Goal: Task Accomplishment & Management: Manage account settings

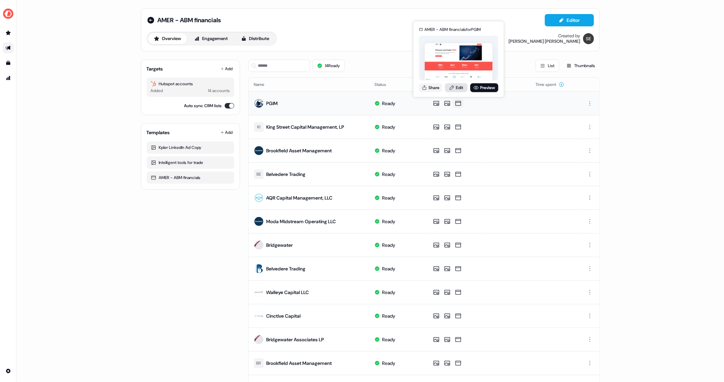
click at [455, 87] on link "Edit" at bounding box center [456, 87] width 23 height 9
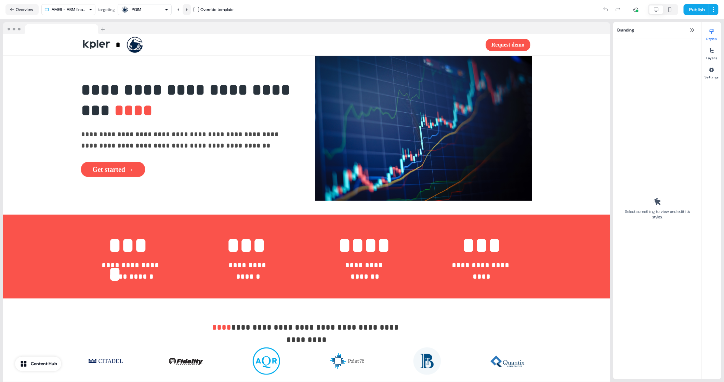
click at [188, 8] on icon at bounding box center [187, 10] width 4 height 4
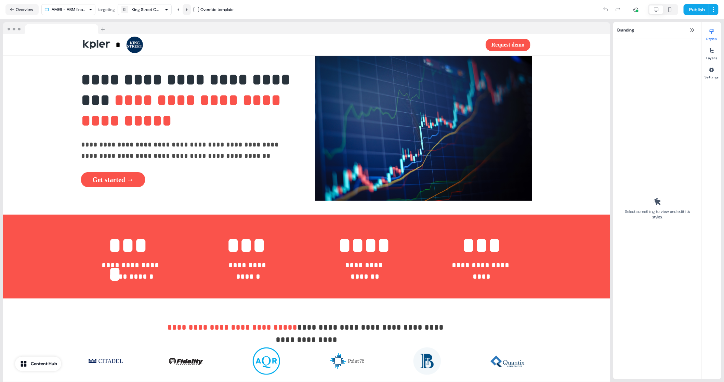
click at [189, 9] on icon at bounding box center [187, 10] width 4 height 4
click at [187, 9] on icon at bounding box center [187, 10] width 4 height 4
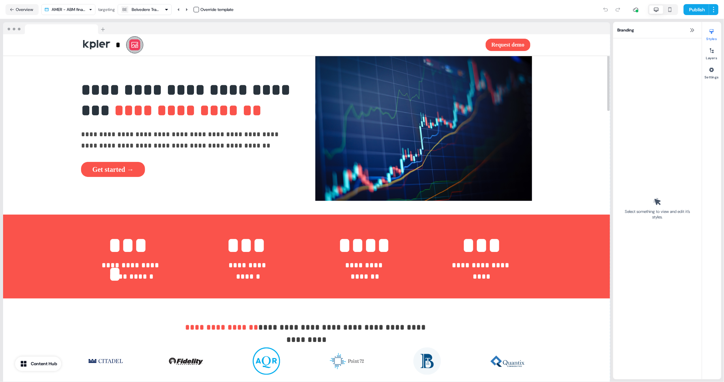
click at [133, 44] on icon at bounding box center [135, 45] width 8 height 8
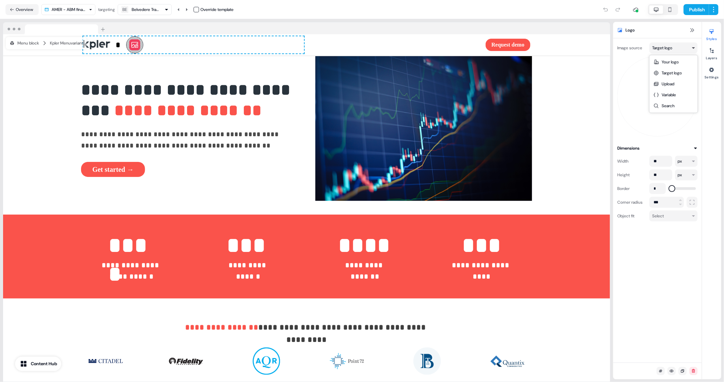
click at [661, 52] on html "**********" at bounding box center [362, 191] width 724 height 382
click at [652, 48] on html "**********" at bounding box center [362, 191] width 724 height 382
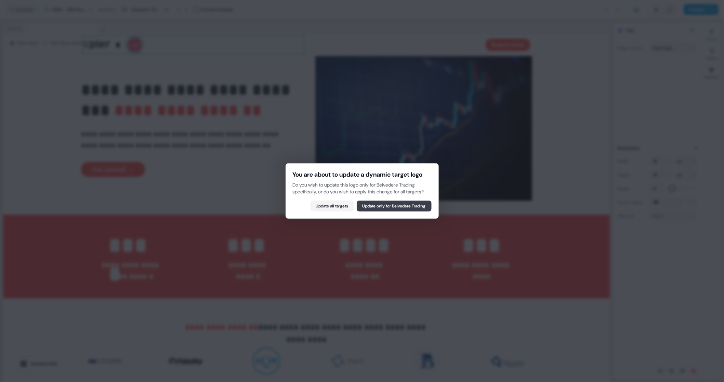
click at [408, 208] on button "Update only for Belvedere Trading" at bounding box center [394, 205] width 75 height 11
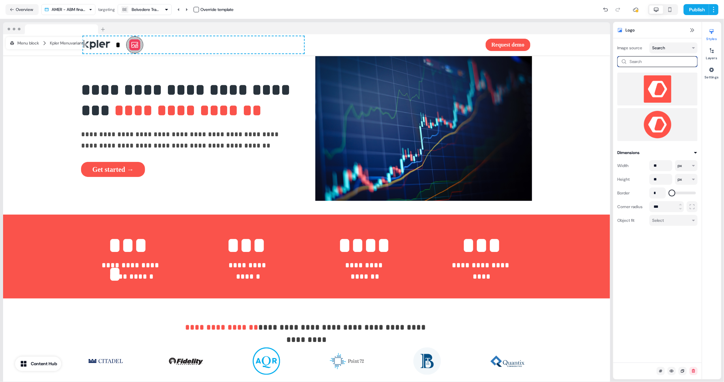
click at [642, 57] on input at bounding box center [658, 61] width 80 height 11
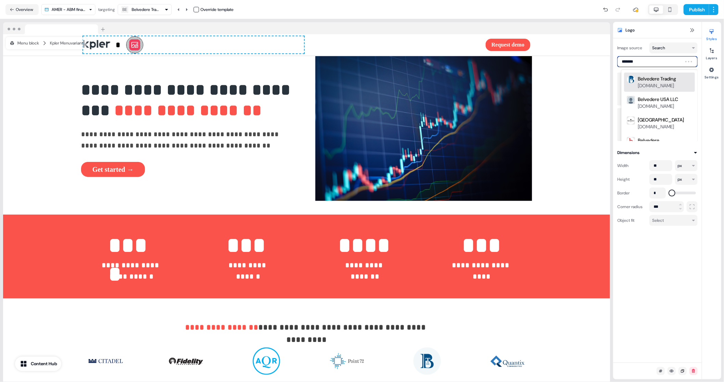
type input "********"
click at [649, 80] on div "Belvedere Trading" at bounding box center [657, 78] width 38 height 7
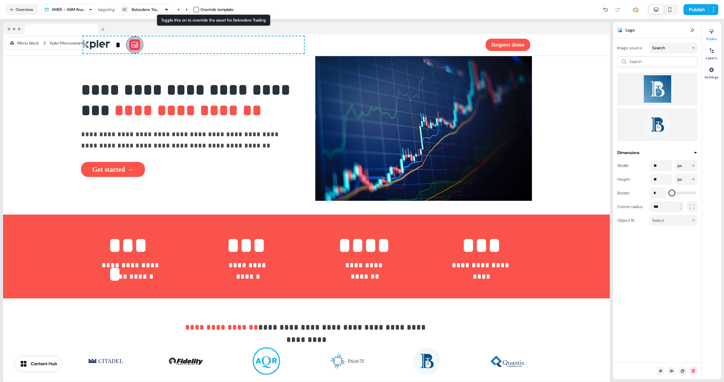
click at [196, 10] on button "button" at bounding box center [196, 9] width 5 height 5
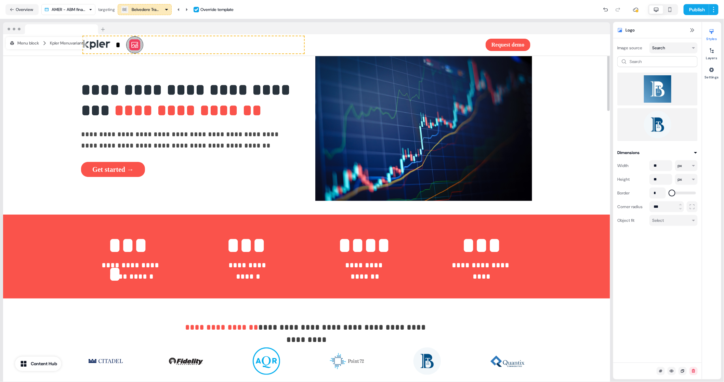
click at [660, 121] on img at bounding box center [657, 124] width 69 height 27
click at [653, 87] on img at bounding box center [657, 88] width 69 height 27
click at [654, 128] on img at bounding box center [657, 124] width 69 height 27
click at [189, 11] on icon at bounding box center [187, 10] width 4 height 4
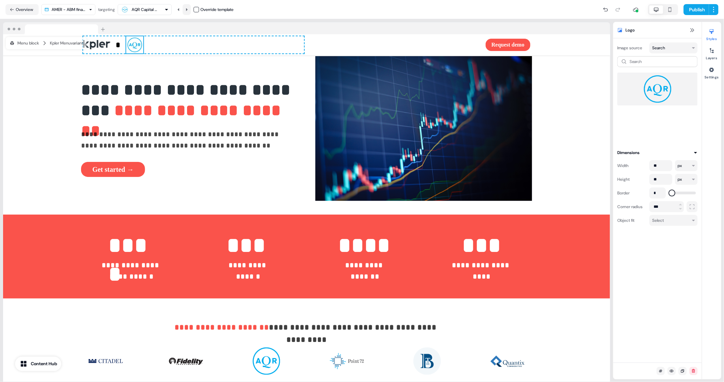
click at [188, 9] on icon at bounding box center [187, 9] width 2 height 3
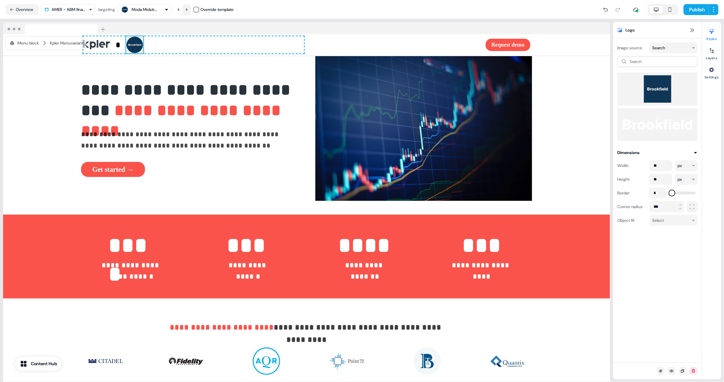
click at [188, 9] on icon at bounding box center [187, 9] width 2 height 3
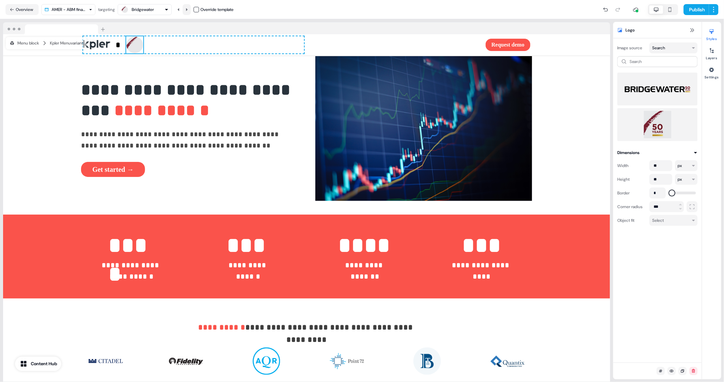
click at [189, 10] on icon at bounding box center [187, 10] width 4 height 4
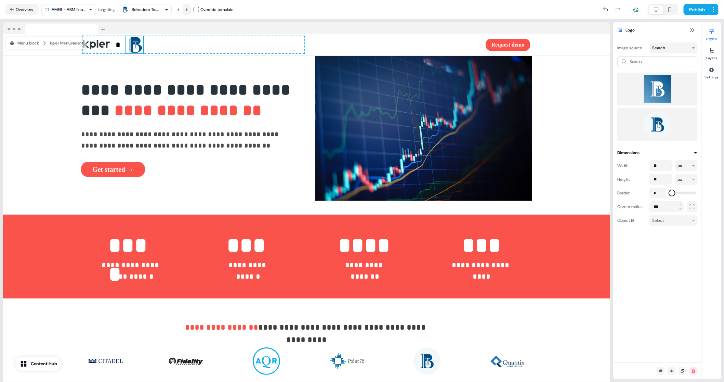
click at [189, 10] on icon at bounding box center [187, 10] width 4 height 4
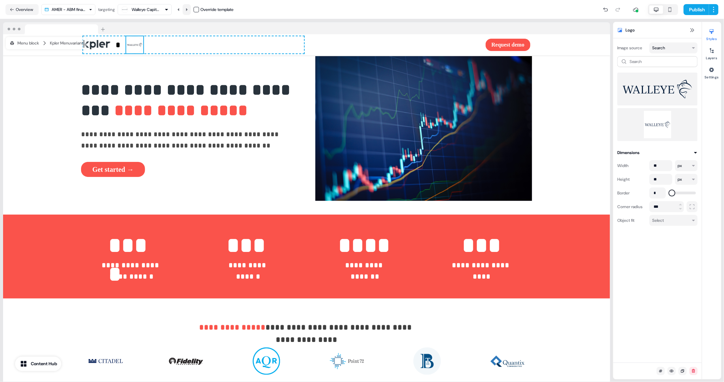
click at [189, 11] on icon at bounding box center [187, 10] width 4 height 4
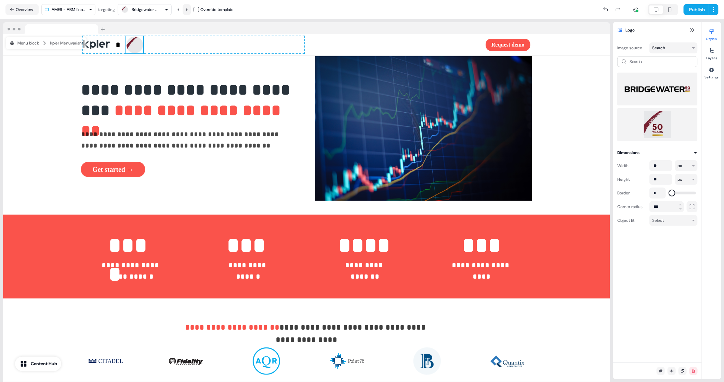
click at [189, 11] on icon at bounding box center [187, 10] width 4 height 4
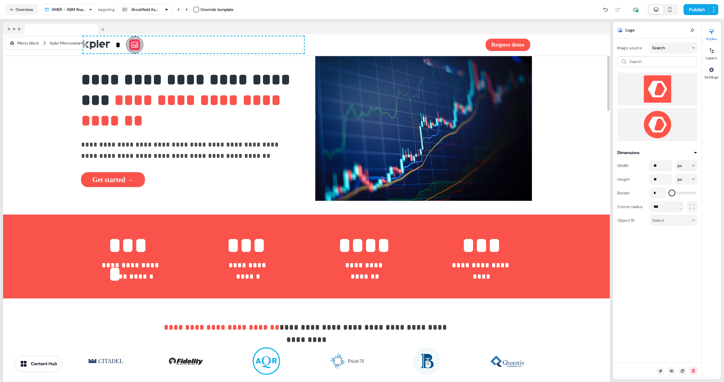
click at [135, 45] on icon at bounding box center [135, 45] width 8 height 8
click at [164, 9] on div "BR Brookfield Asset Management" at bounding box center [145, 9] width 48 height 8
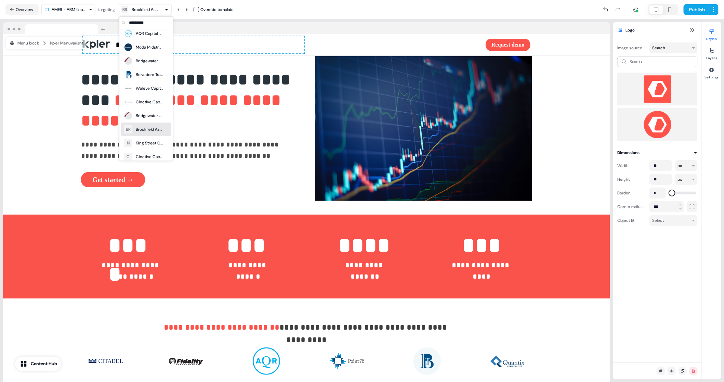
scroll to position [63, 0]
click at [150, 126] on div "Brookfield Asset Management" at bounding box center [149, 125] width 27 height 7
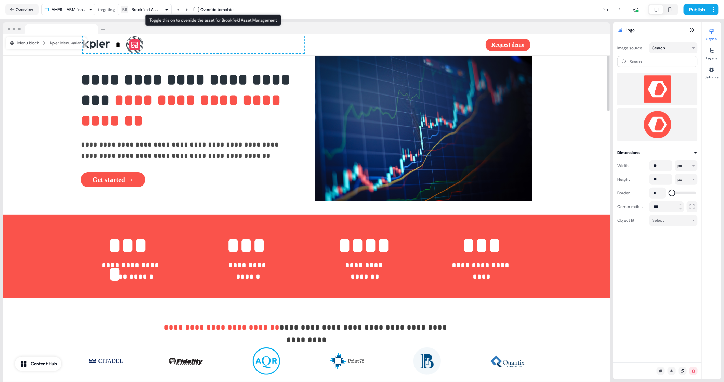
click at [199, 11] on button "button" at bounding box center [196, 9] width 5 height 5
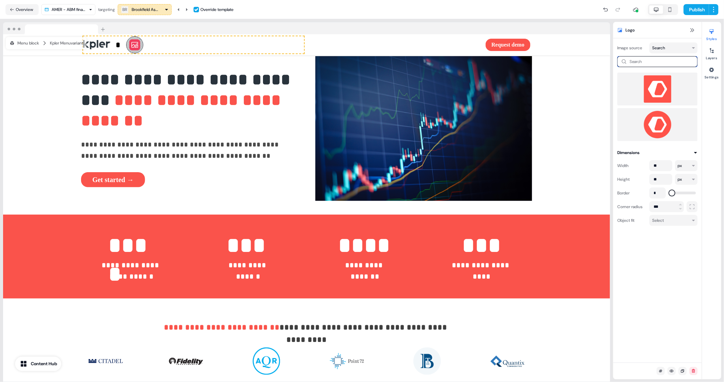
click at [640, 62] on input at bounding box center [658, 61] width 80 height 11
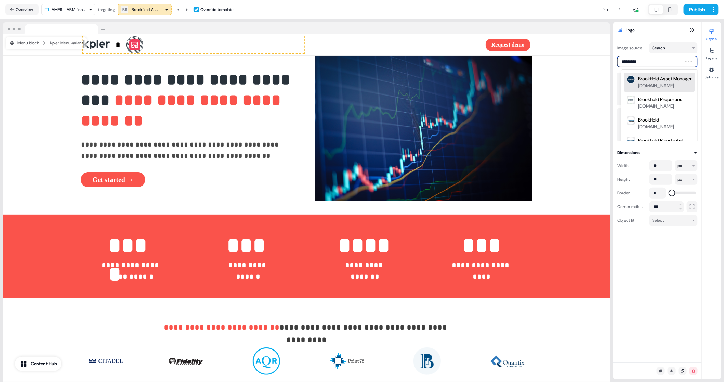
type input "**********"
click at [661, 80] on div "Brookfield Asset Management" at bounding box center [670, 78] width 64 height 7
click at [649, 90] on img at bounding box center [657, 88] width 69 height 27
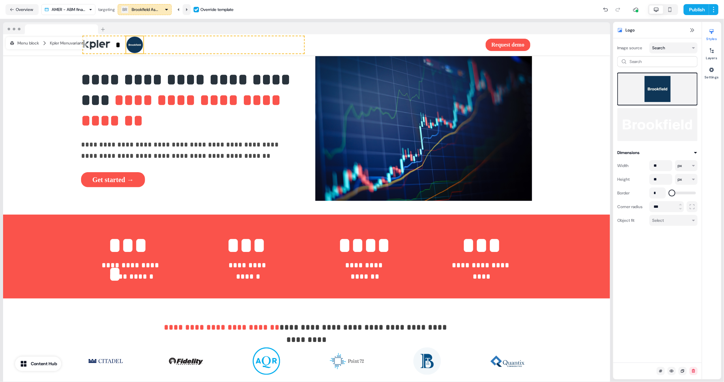
click at [187, 11] on icon at bounding box center [187, 10] width 4 height 4
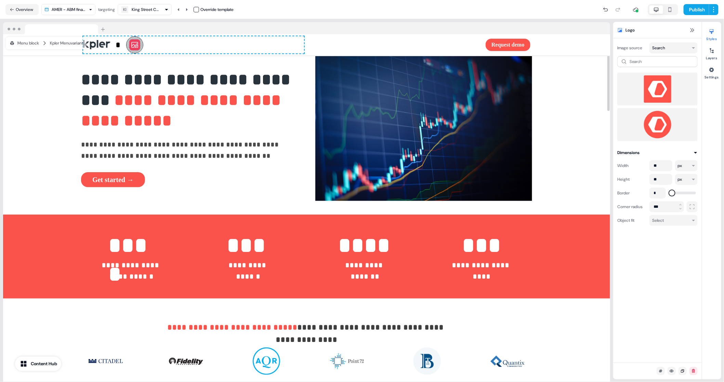
click at [131, 45] on icon at bounding box center [135, 45] width 8 height 8
click at [194, 11] on div "KI King Street Capital Management, LP Override template Toggle this on to overr…" at bounding box center [176, 9] width 116 height 11
click at [198, 9] on button "button" at bounding box center [196, 9] width 5 height 5
click at [647, 61] on input at bounding box center [658, 61] width 80 height 11
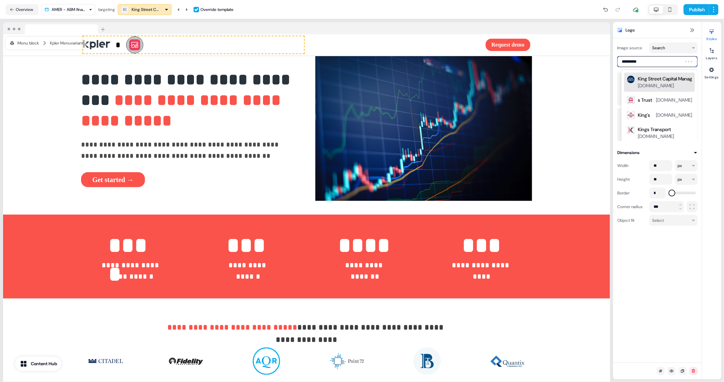
type input "**********"
click at [658, 83] on div "kingstreet.com" at bounding box center [656, 85] width 36 height 7
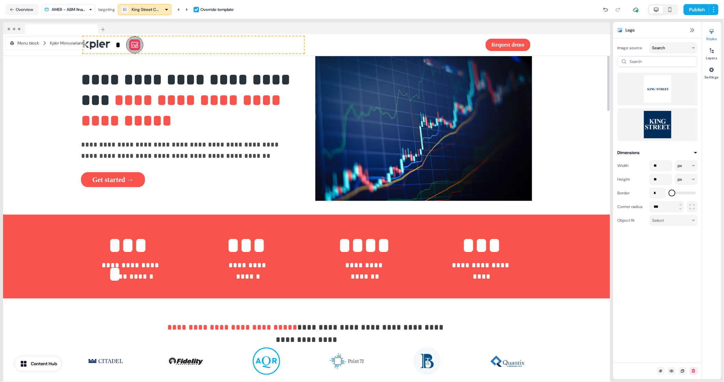
click at [667, 93] on img at bounding box center [657, 88] width 69 height 27
click at [662, 121] on img at bounding box center [657, 124] width 69 height 27
click at [185, 11] on button at bounding box center [187, 9] width 8 height 11
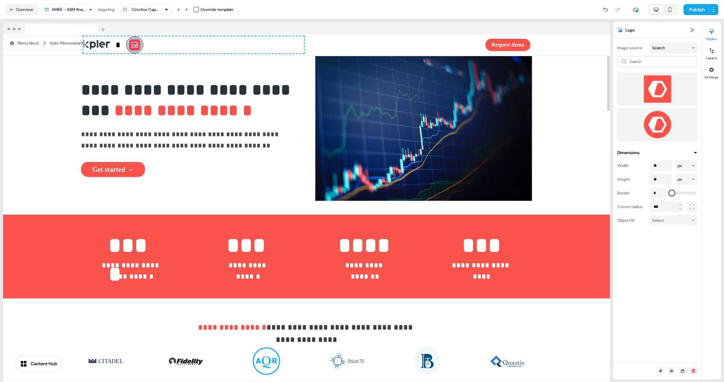
click at [131, 44] on icon at bounding box center [134, 45] width 7 height 6
click at [199, 8] on button "button" at bounding box center [196, 9] width 5 height 5
click at [637, 62] on input at bounding box center [658, 61] width 80 height 11
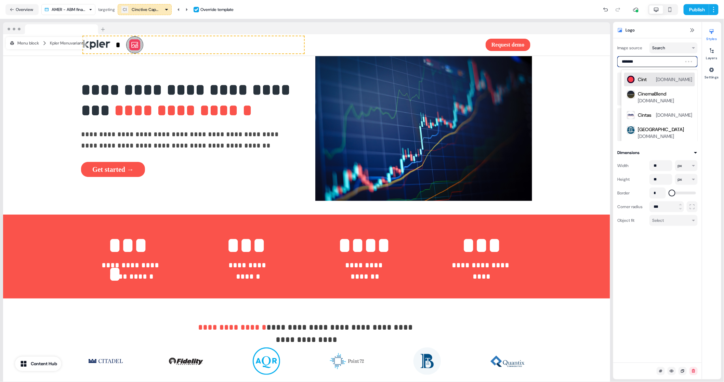
type input "********"
click at [650, 86] on div "cinctive.com" at bounding box center [656, 85] width 36 height 7
click at [669, 93] on img at bounding box center [657, 88] width 69 height 27
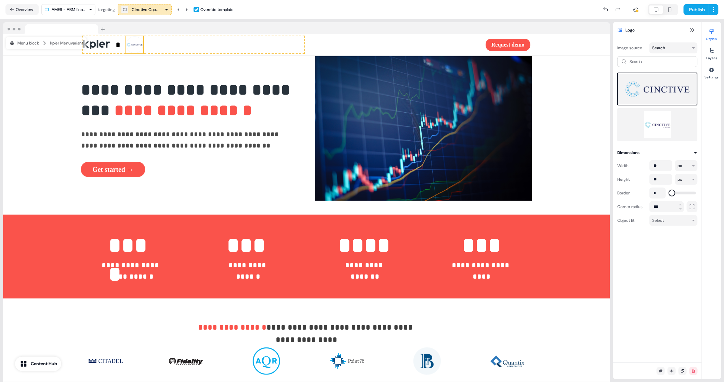
click at [661, 122] on img at bounding box center [657, 124] width 69 height 27
click at [655, 81] on img at bounding box center [657, 88] width 69 height 27
click at [187, 9] on icon at bounding box center [187, 10] width 4 height 4
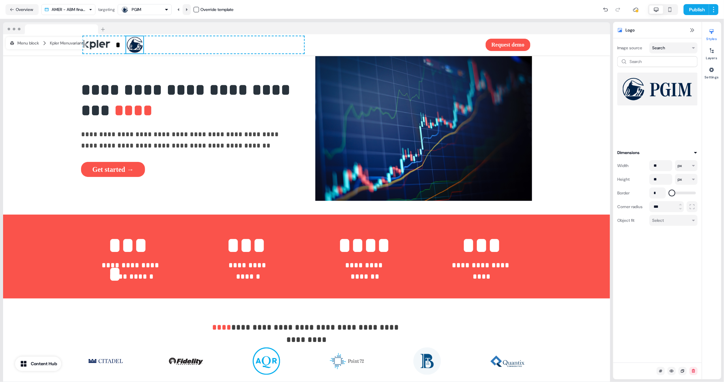
click at [187, 9] on icon at bounding box center [187, 10] width 4 height 4
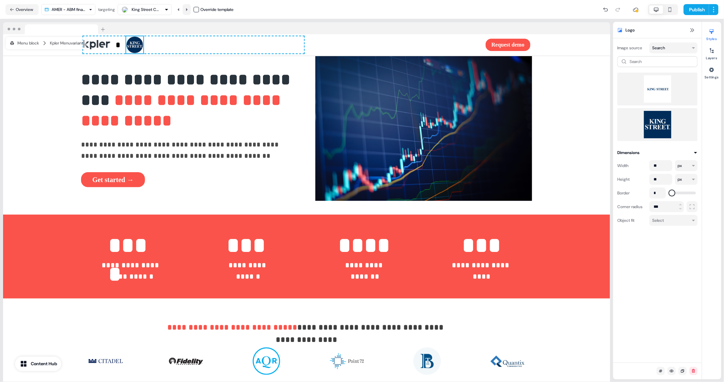
click at [187, 9] on icon at bounding box center [187, 10] width 4 height 4
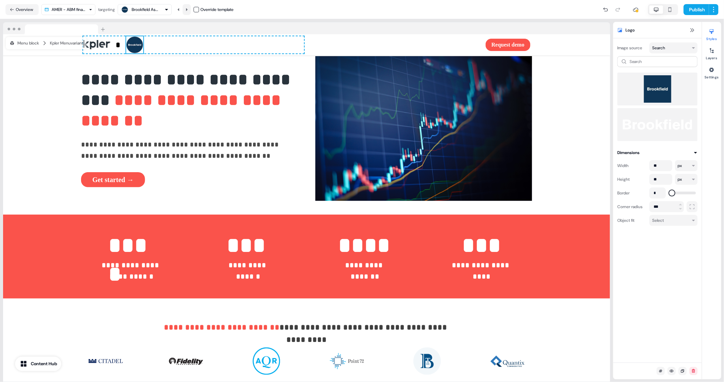
click at [187, 9] on icon at bounding box center [187, 10] width 4 height 4
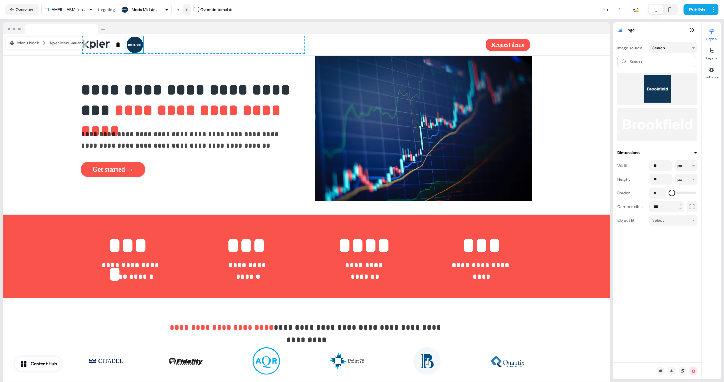
click at [187, 9] on icon at bounding box center [187, 10] width 4 height 4
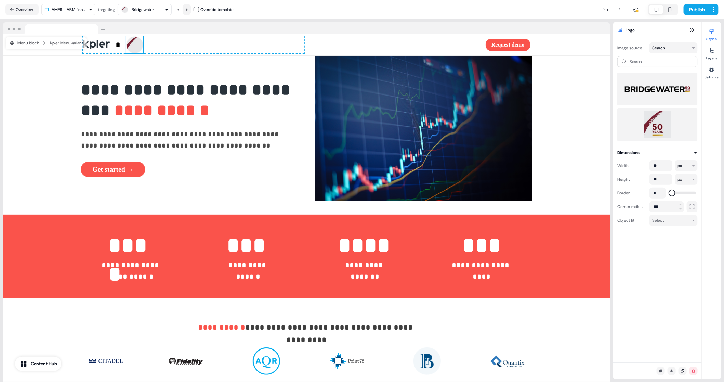
click at [187, 9] on icon at bounding box center [187, 10] width 4 height 4
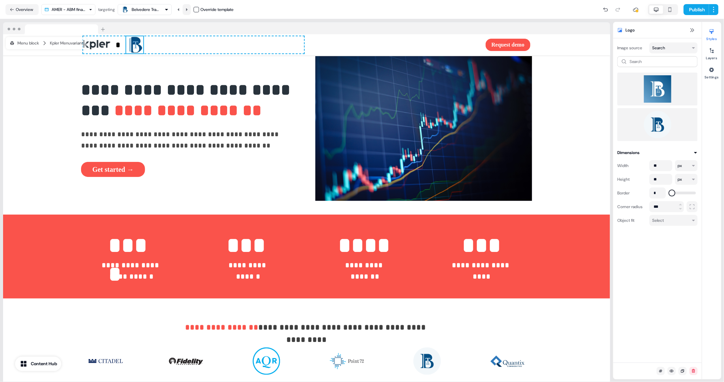
click at [187, 9] on icon at bounding box center [187, 10] width 4 height 4
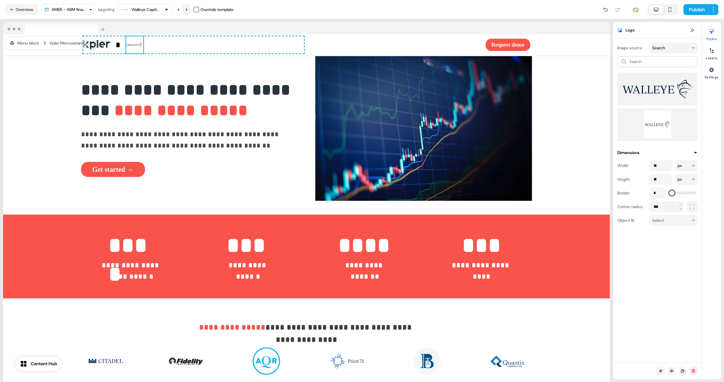
click at [187, 9] on icon at bounding box center [187, 10] width 4 height 4
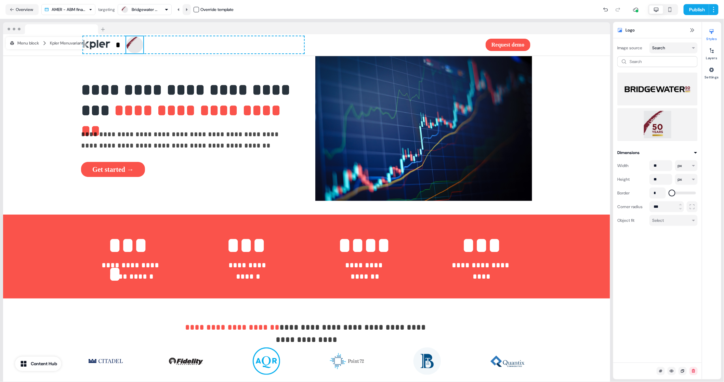
click at [187, 9] on icon at bounding box center [187, 10] width 4 height 4
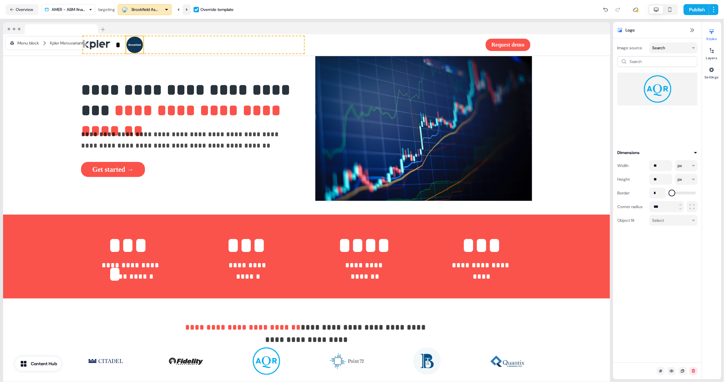
click at [187, 9] on icon at bounding box center [187, 10] width 4 height 4
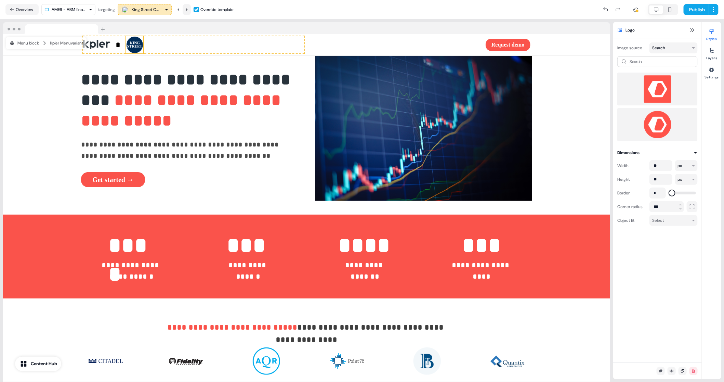
click at [187, 9] on icon at bounding box center [187, 10] width 4 height 4
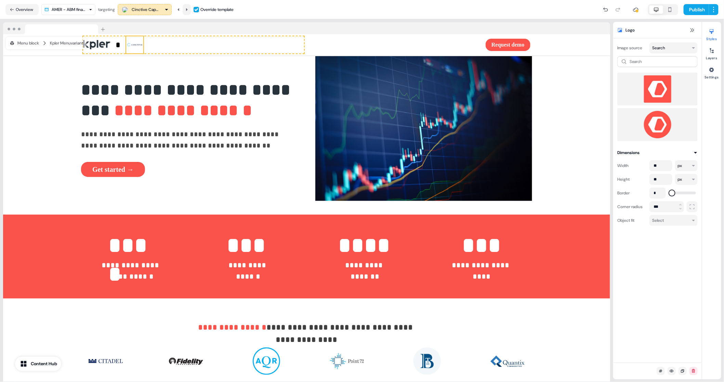
click at [187, 9] on icon at bounding box center [187, 10] width 4 height 4
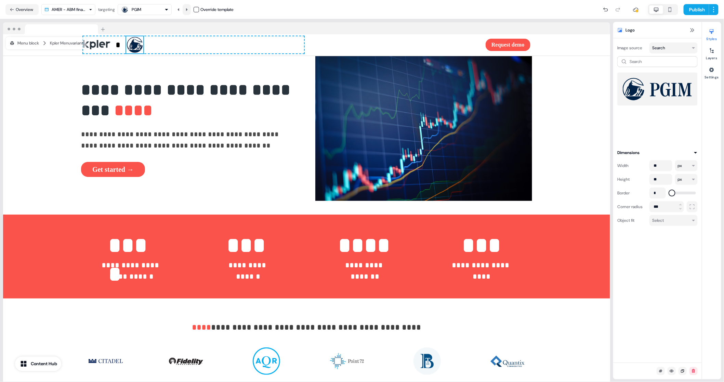
click at [187, 9] on icon at bounding box center [187, 10] width 4 height 4
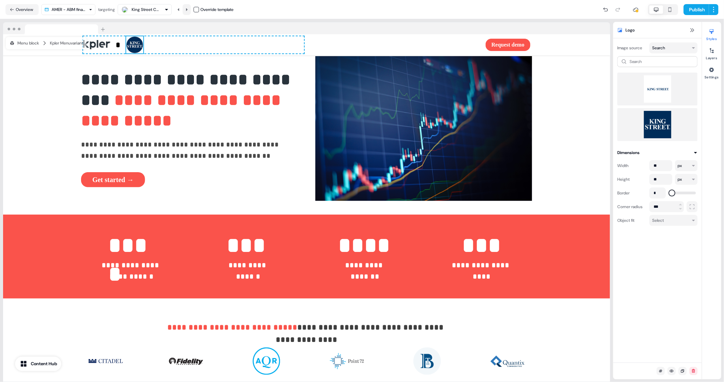
click at [187, 9] on icon at bounding box center [187, 10] width 4 height 4
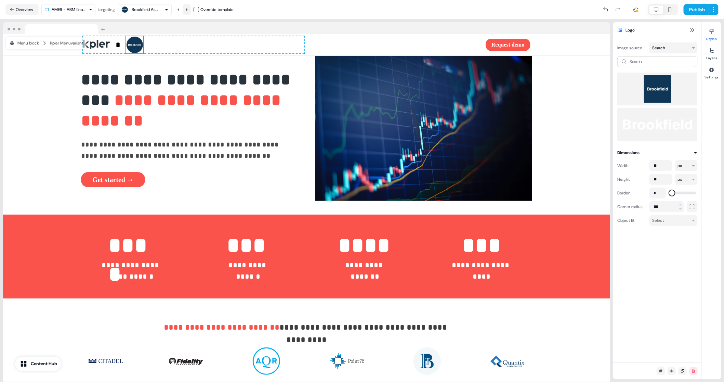
click at [187, 9] on icon at bounding box center [187, 10] width 4 height 4
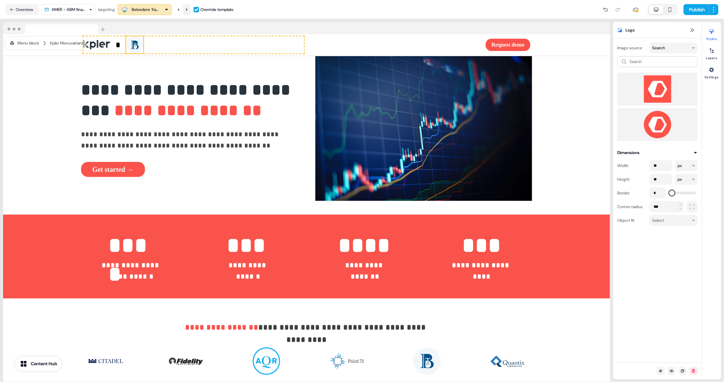
click at [187, 9] on icon at bounding box center [187, 10] width 4 height 4
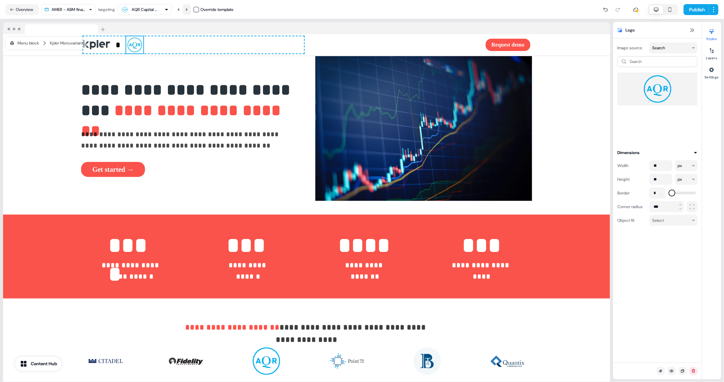
click at [187, 9] on icon at bounding box center [187, 10] width 4 height 4
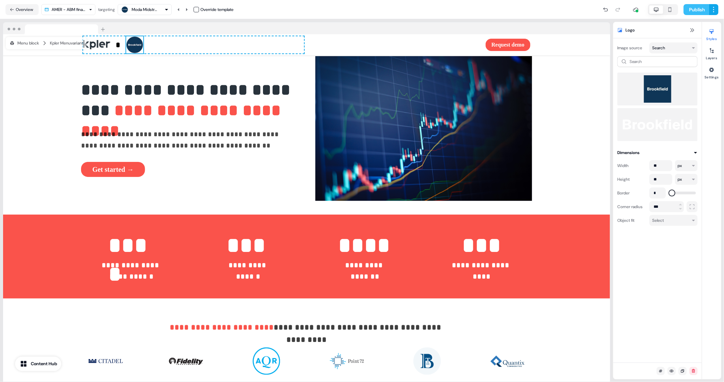
click at [695, 10] on button "Publish" at bounding box center [696, 9] width 25 height 11
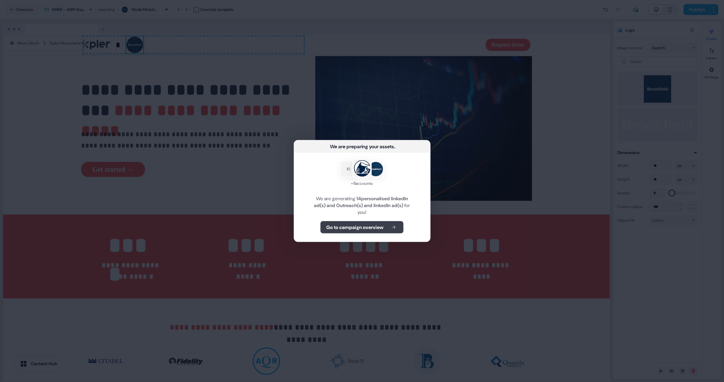
click at [360, 226] on b "Go to campaign overview" at bounding box center [354, 227] width 57 height 7
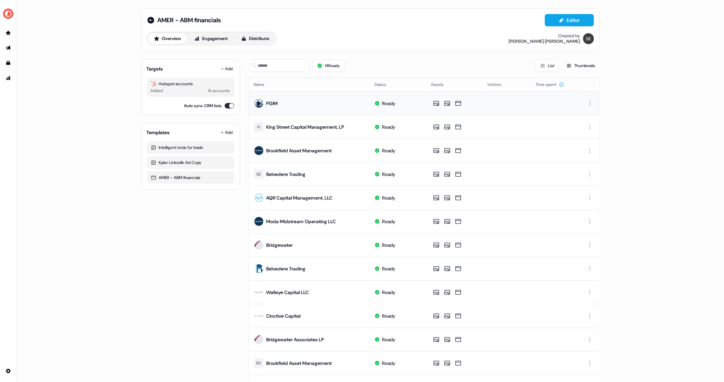
click at [277, 102] on td "PGIM" at bounding box center [309, 103] width 121 height 24
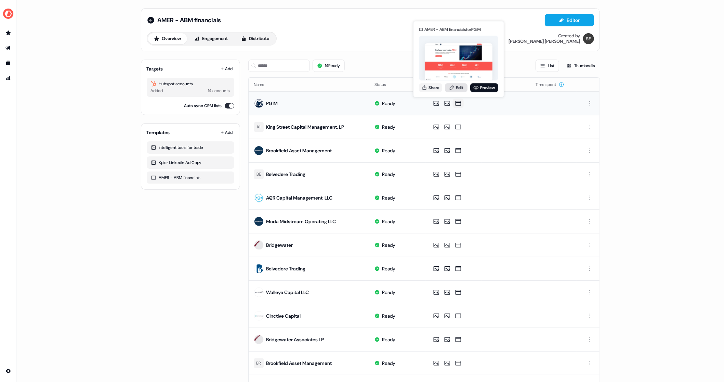
click at [458, 85] on link "Edit" at bounding box center [456, 87] width 23 height 9
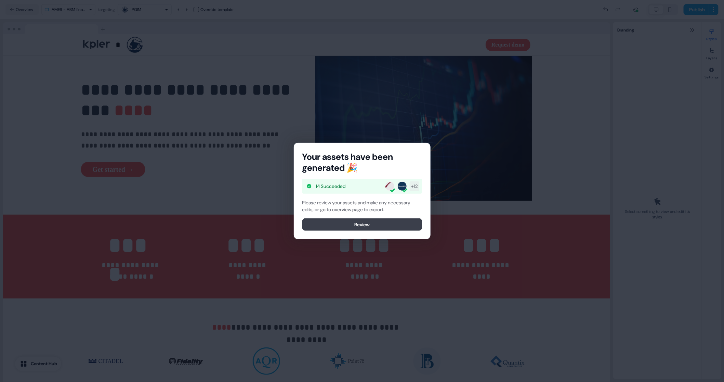
click at [375, 223] on button "Review" at bounding box center [362, 224] width 120 height 12
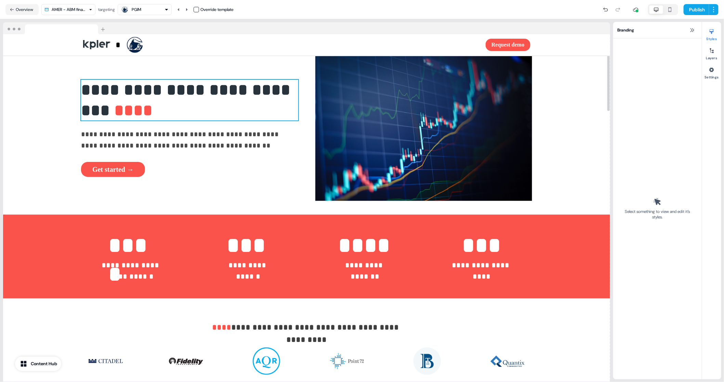
click at [285, 91] on p "**********" at bounding box center [189, 100] width 217 height 41
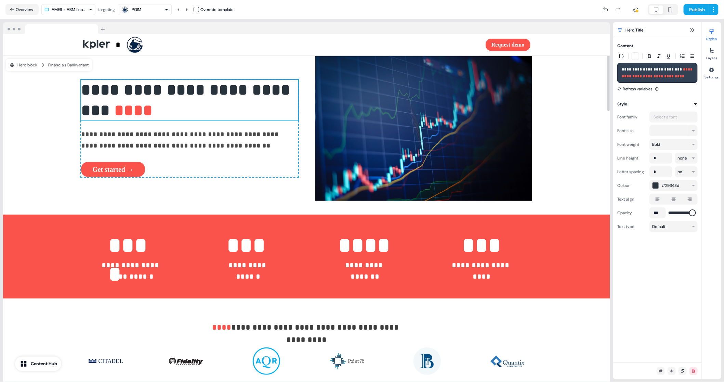
click at [289, 89] on p "**********" at bounding box center [189, 100] width 217 height 41
click at [285, 91] on p "**********" at bounding box center [189, 100] width 217 height 41
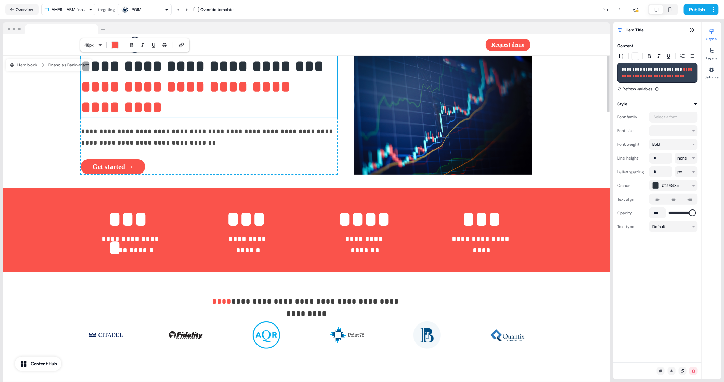
click at [287, 65] on p "**********" at bounding box center [209, 87] width 256 height 62
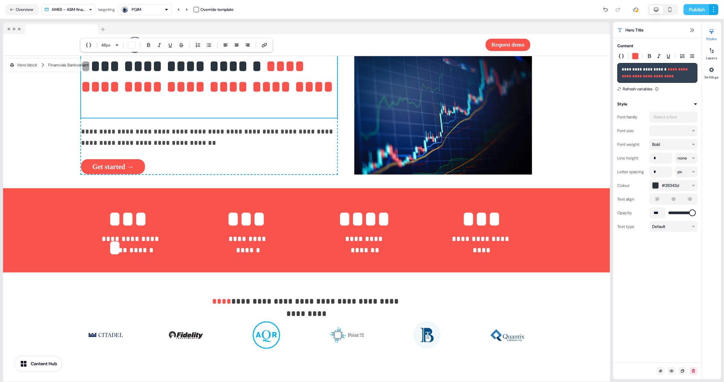
click at [693, 8] on button "Publish" at bounding box center [696, 9] width 25 height 11
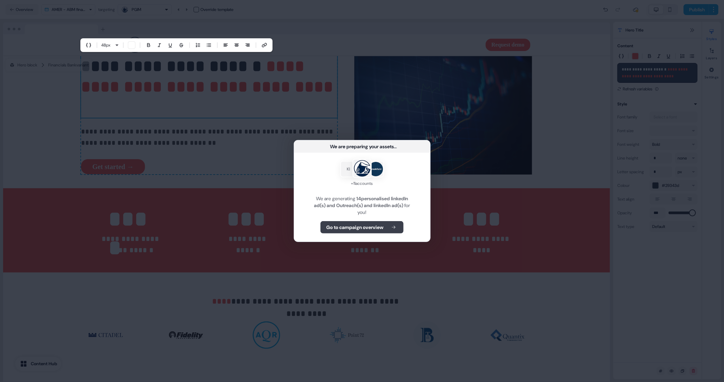
click at [366, 228] on b "Go to campaign overview" at bounding box center [354, 227] width 57 height 7
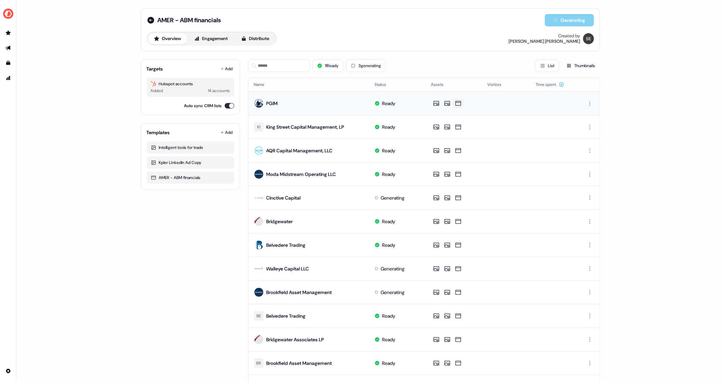
click at [459, 103] on icon at bounding box center [458, 103] width 8 height 7
click at [296, 102] on td "PGIM" at bounding box center [309, 103] width 121 height 24
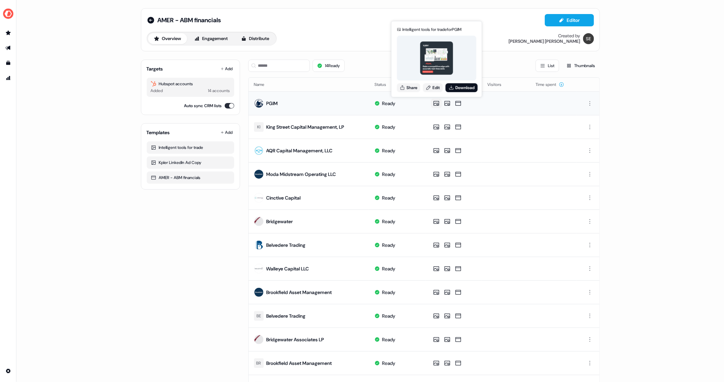
click at [438, 103] on icon at bounding box center [436, 103] width 5 height 5
click at [448, 101] on icon at bounding box center [447, 103] width 8 height 7
click at [438, 103] on icon at bounding box center [436, 103] width 8 height 7
click at [435, 103] on icon at bounding box center [436, 103] width 8 height 7
click at [269, 102] on div "PGIM" at bounding box center [273, 103] width 12 height 7
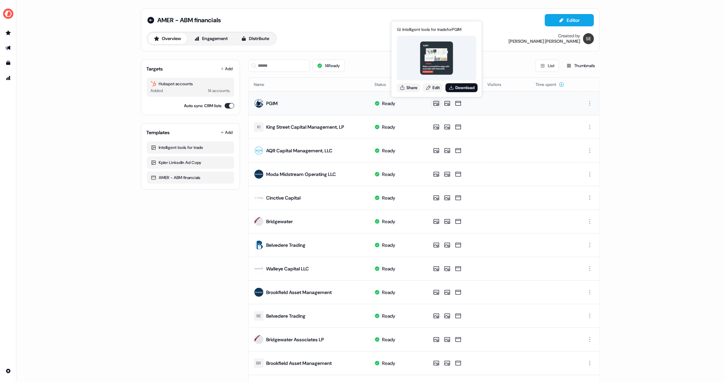
click at [437, 68] on img at bounding box center [436, 57] width 33 height 33
click at [436, 85] on link "Edit" at bounding box center [433, 87] width 20 height 9
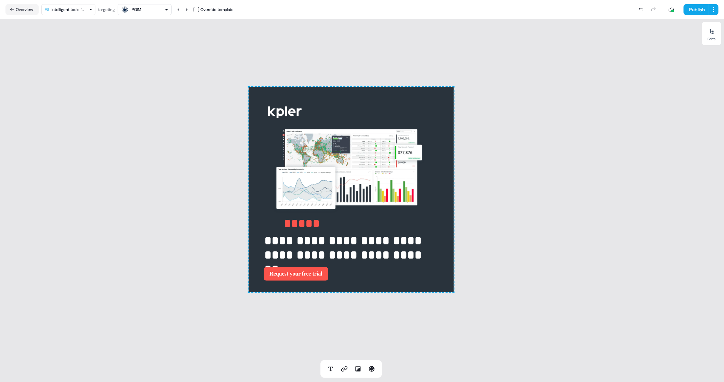
click at [526, 100] on div "**********" at bounding box center [351, 189] width 702 height 341
click at [509, 50] on div "**********" at bounding box center [351, 189] width 702 height 341
